Goal: Transaction & Acquisition: Download file/media

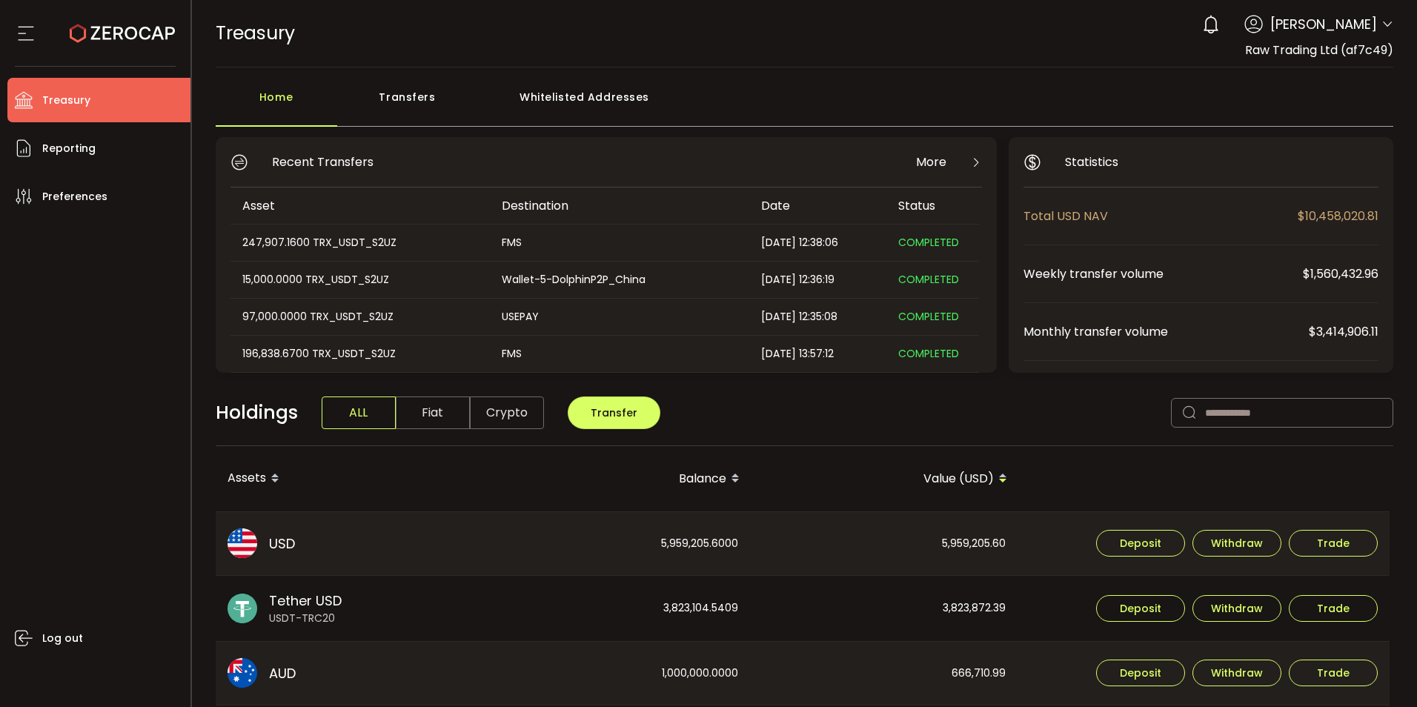
click at [393, 93] on div "Transfers" at bounding box center [407, 104] width 141 height 44
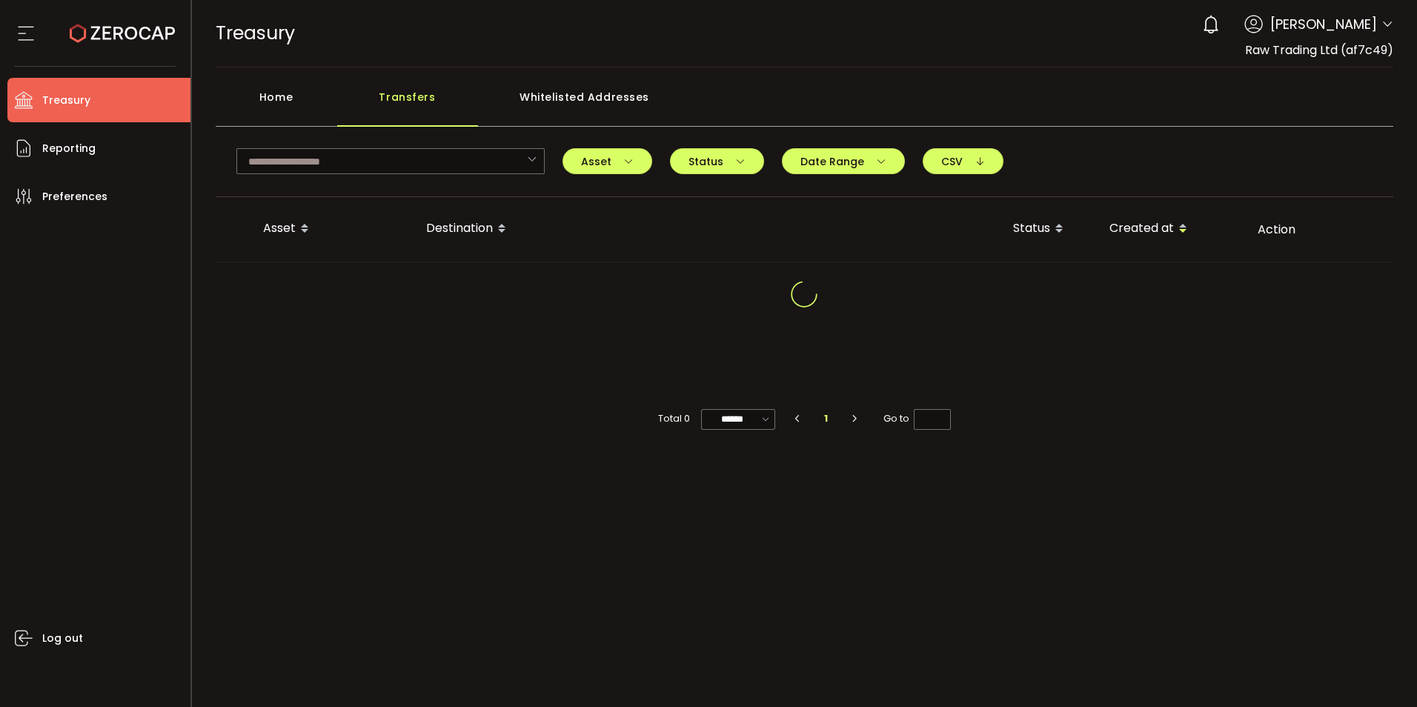
click at [1388, 30] on span at bounding box center [1387, 25] width 12 height 15
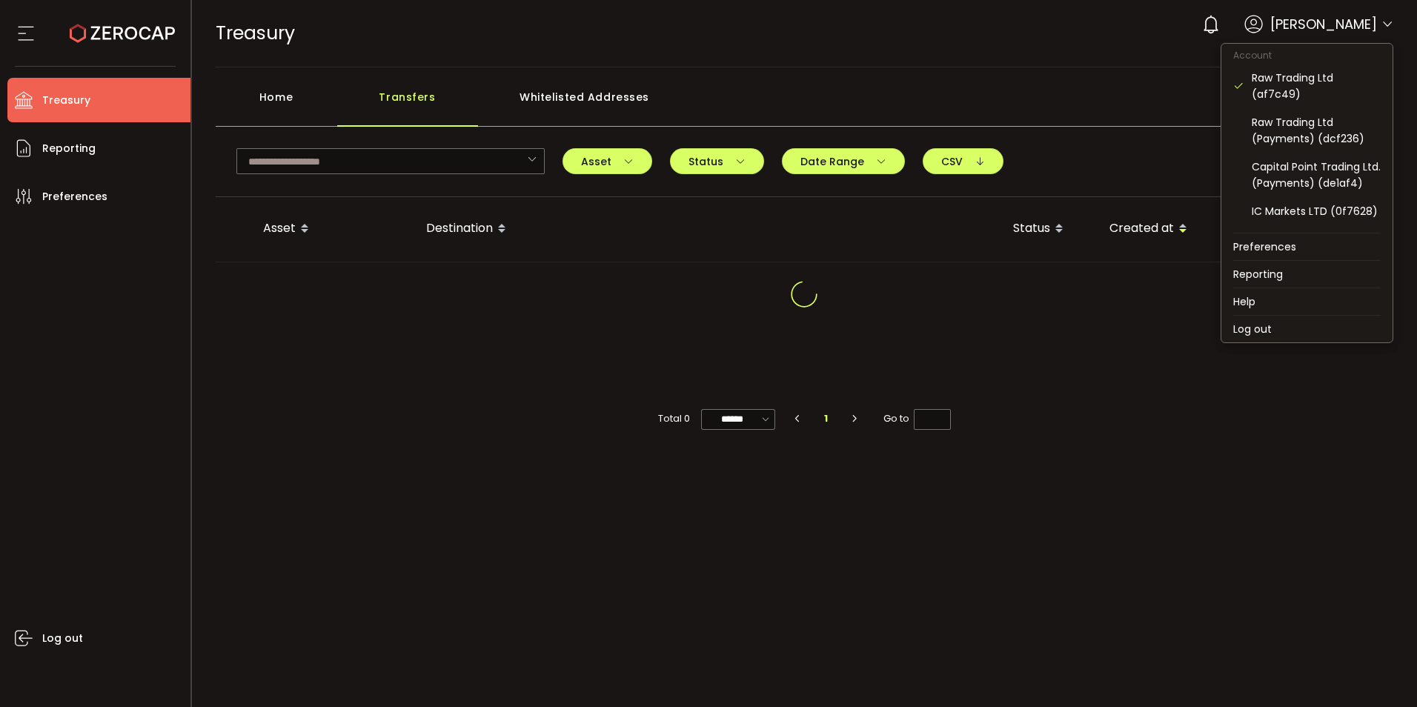
click at [1387, 28] on icon at bounding box center [1387, 25] width 12 height 12
click at [1289, 219] on div "IC Markets LTD (0f7628)" at bounding box center [1316, 211] width 129 height 16
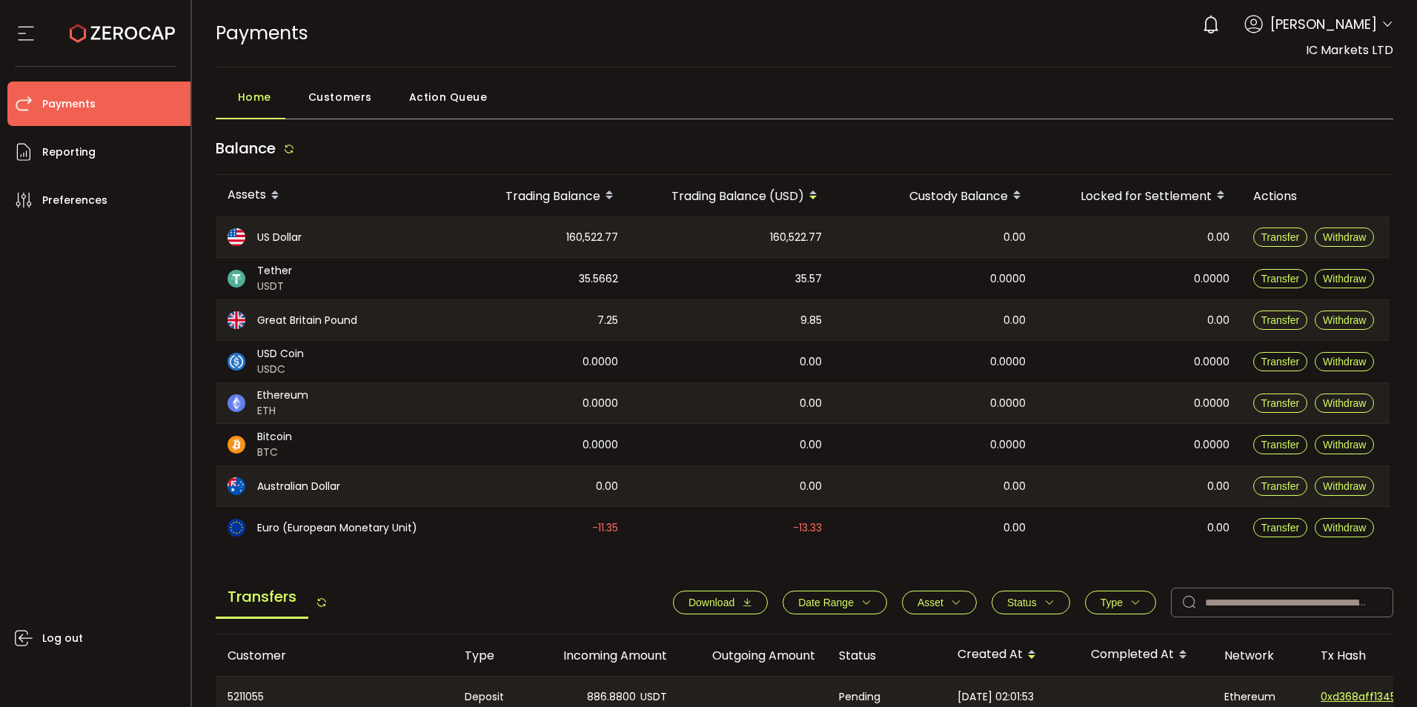
click at [737, 608] on button "Download" at bounding box center [720, 603] width 95 height 24
